Goal: Task Accomplishment & Management: Manage account settings

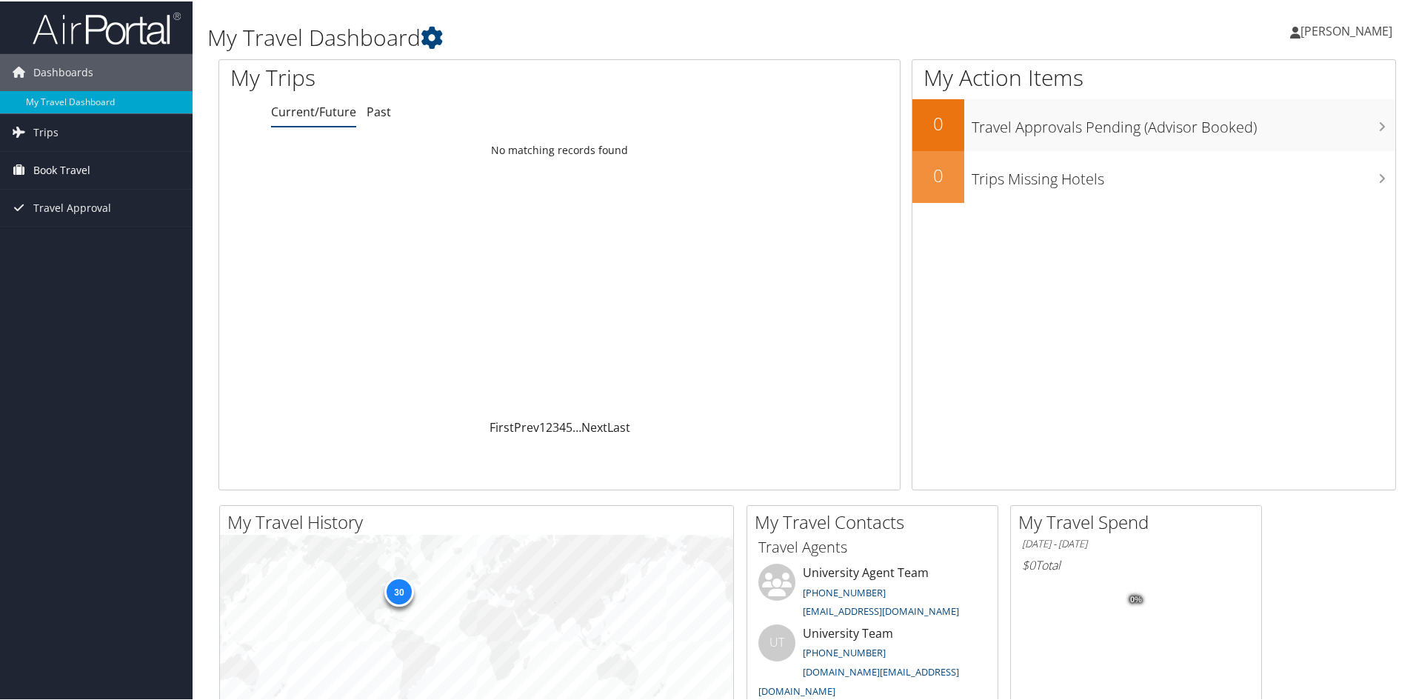
click at [101, 172] on link "Book Travel" at bounding box center [96, 168] width 193 height 37
click at [116, 244] on link "Book/Manage Online Trips" at bounding box center [96, 243] width 193 height 22
click at [121, 127] on link "Trips" at bounding box center [96, 131] width 193 height 37
click at [92, 160] on link "Current/Future Trips" at bounding box center [96, 161] width 193 height 22
